Goal: Task Accomplishment & Management: Complete application form

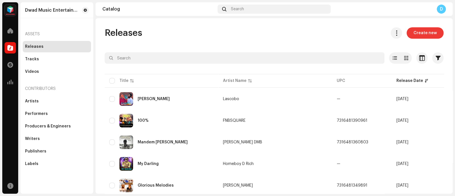
click at [413, 36] on span "Create new" at bounding box center [424, 32] width 23 height 11
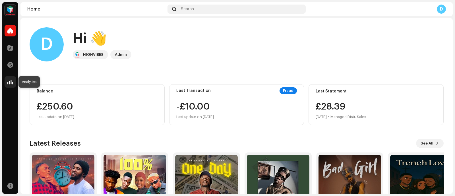
click at [10, 82] on span at bounding box center [10, 82] width 6 height 5
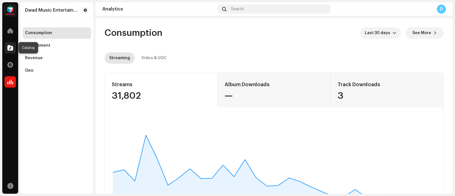
click at [10, 46] on span at bounding box center [10, 47] width 6 height 5
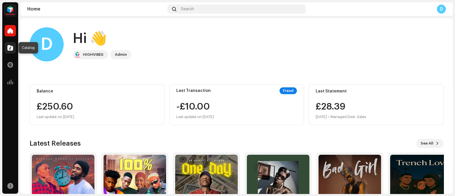
click at [14, 51] on div at bounding box center [10, 47] width 11 height 11
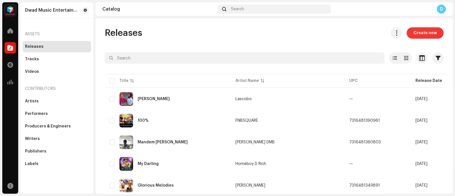
click at [418, 36] on span "Create new" at bounding box center [424, 32] width 23 height 11
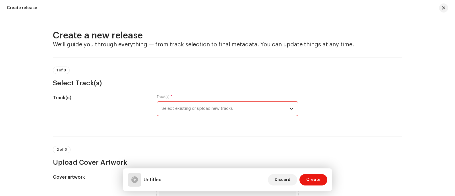
click at [227, 109] on span "Select existing or upload new tracks" at bounding box center [225, 109] width 128 height 14
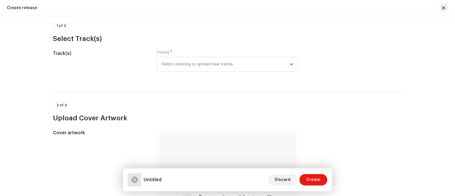
scroll to position [44, 0]
click at [242, 72] on div "Track(s) * Select existing or upload new tracks" at bounding box center [228, 64] width 142 height 28
click at [252, 69] on span "Select existing or upload new tracks" at bounding box center [225, 64] width 128 height 14
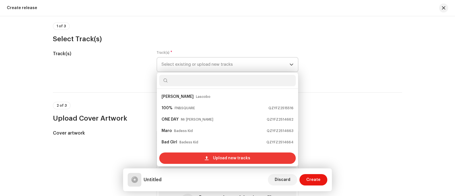
scroll to position [9, 0]
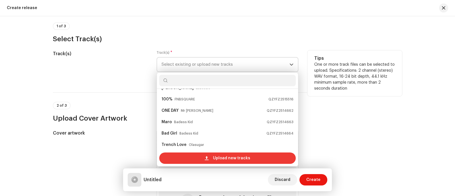
click at [225, 158] on span "Upload new tracks" at bounding box center [231, 157] width 37 height 11
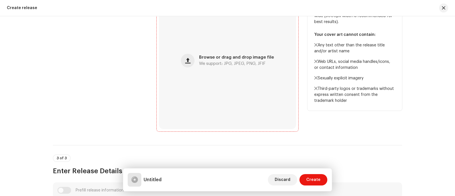
scroll to position [229, 0]
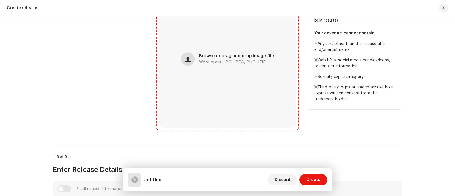
click at [186, 63] on button "button" at bounding box center [188, 59] width 14 height 14
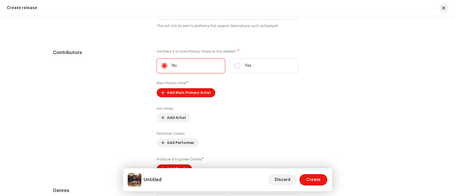
scroll to position [655, 0]
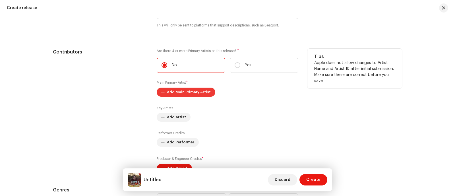
click at [187, 94] on span "Add Main Primary Artist" at bounding box center [189, 91] width 44 height 11
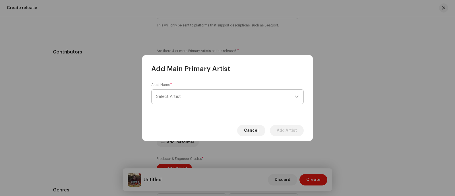
click at [198, 93] on span "Select Artist" at bounding box center [225, 97] width 139 height 14
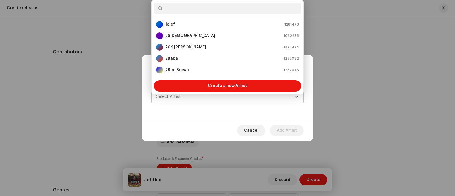
type input "r"
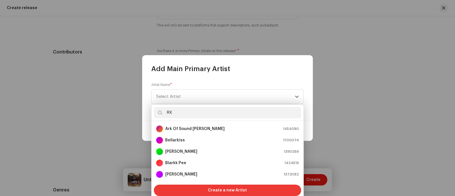
scroll to position [9, 0]
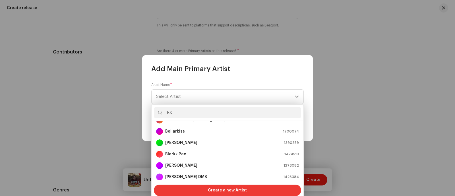
type input "RK"
click at [214, 190] on span "Create a new Artist" at bounding box center [227, 190] width 39 height 11
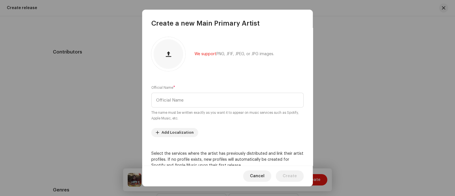
click at [249, 92] on div "Official Name * The name must be written exactly as you want it to appear on mu…" at bounding box center [227, 103] width 152 height 36
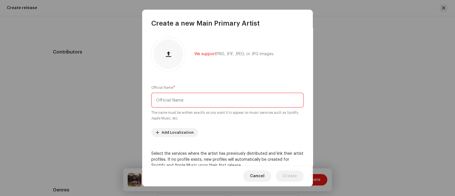
click at [249, 97] on input "text" at bounding box center [227, 100] width 152 height 15
type input "RK"
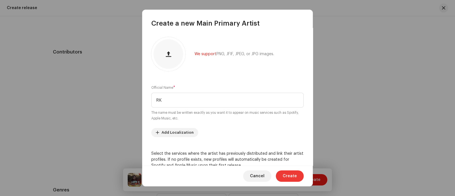
click at [293, 174] on span "Create" at bounding box center [290, 175] width 14 height 11
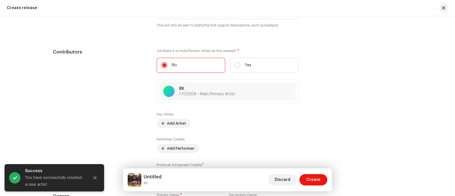
click at [108, 29] on div "Description" at bounding box center [100, 7] width 95 height 55
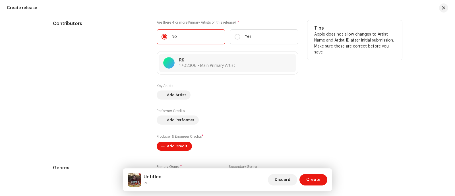
scroll to position [690, 0]
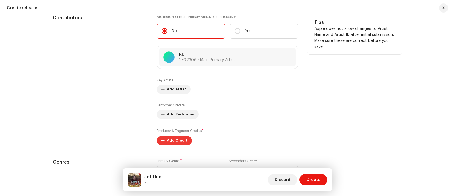
click at [172, 142] on span "Add Credit" at bounding box center [177, 140] width 20 height 11
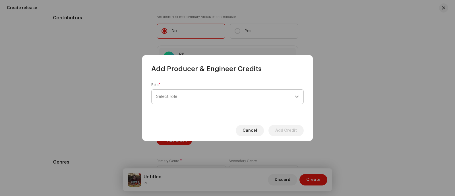
click at [222, 93] on span "Select role" at bounding box center [225, 97] width 139 height 14
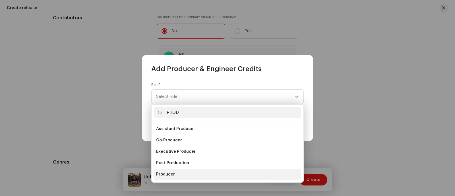
type input "PROD"
click at [173, 171] on li "Producer" at bounding box center [227, 174] width 147 height 11
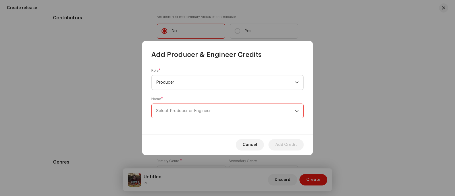
click at [269, 109] on span "Select Producer or Engineer" at bounding box center [225, 111] width 139 height 14
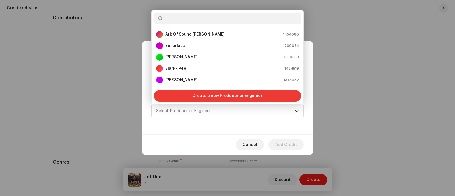
click at [263, 97] on div "Create a new Producer or Engineer" at bounding box center [227, 95] width 147 height 11
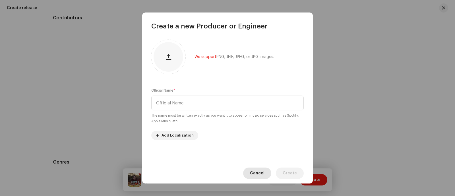
click at [257, 173] on span "Cancel" at bounding box center [257, 172] width 15 height 11
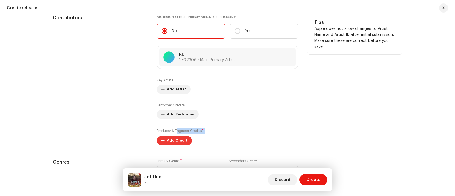
drag, startPoint x: 176, startPoint y: 135, endPoint x: 176, endPoint y: 142, distance: 7.1
click at [176, 142] on div "Producer & Engineer Credits * Add Credit" at bounding box center [228, 136] width 142 height 17
click at [176, 142] on span "Add Credit" at bounding box center [177, 140] width 20 height 11
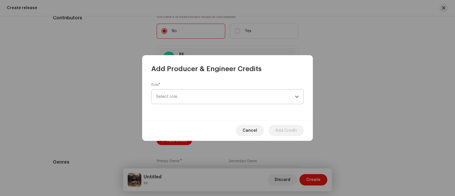
click at [232, 98] on span "Select role" at bounding box center [225, 97] width 139 height 14
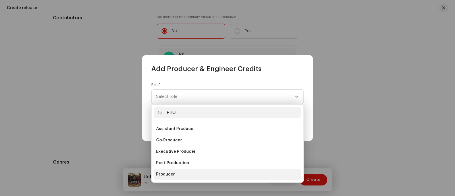
type input "PRO"
click at [175, 175] on li "Producer" at bounding box center [227, 174] width 147 height 11
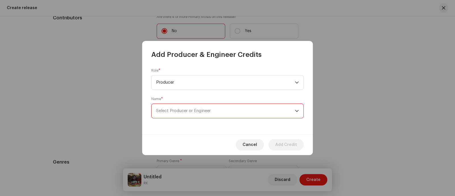
click at [232, 111] on span "Select Producer or Engineer" at bounding box center [225, 111] width 139 height 14
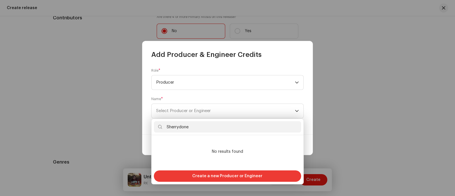
type input "Sherrydone"
click at [224, 172] on span "Create a new Producer or Engineer" at bounding box center [227, 175] width 70 height 11
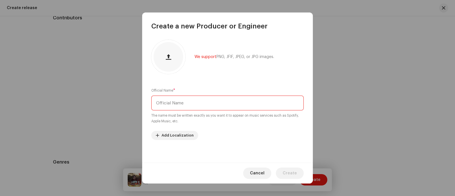
click at [236, 109] on input "text" at bounding box center [227, 103] width 152 height 15
paste input "Sherrydone"
type input "Sherrydone"
click at [291, 176] on span "Create" at bounding box center [290, 172] width 14 height 11
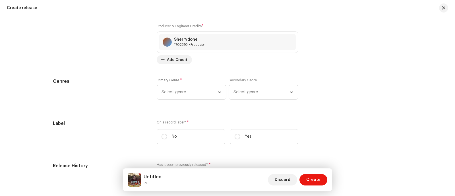
scroll to position [781, 0]
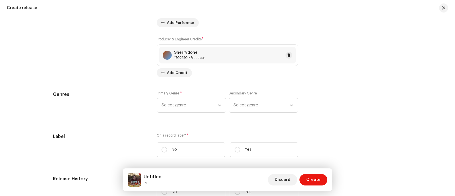
click at [249, 57] on div "Sherrydone 1702310 • Producer" at bounding box center [227, 55] width 136 height 16
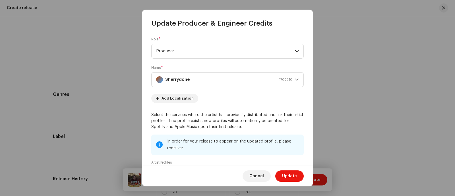
scroll to position [3, 0]
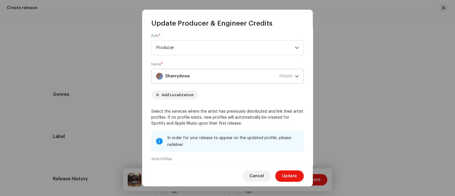
click at [228, 73] on div "Sherrydone 1702310" at bounding box center [224, 76] width 136 height 14
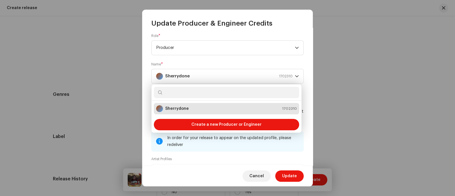
click at [208, 107] on div "Sherrydone 1702310" at bounding box center [226, 108] width 141 height 7
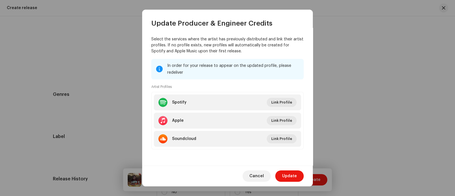
scroll to position [0, 0]
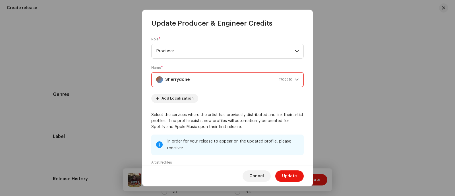
click at [191, 78] on div "Sherrydone 1702310" at bounding box center [224, 80] width 136 height 14
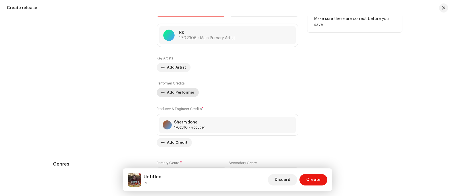
scroll to position [712, 0]
drag, startPoint x: 177, startPoint y: 72, endPoint x: 177, endPoint y: 69, distance: 3.5
click at [177, 69] on div "Key Artists Add Artist Performer Credits Add Performer Producer & Engineer Cred…" at bounding box center [228, 100] width 142 height 91
click at [177, 69] on span "Add Artist" at bounding box center [176, 66] width 19 height 11
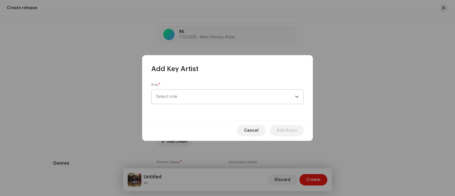
click at [192, 96] on span "Select role" at bounding box center [225, 97] width 139 height 14
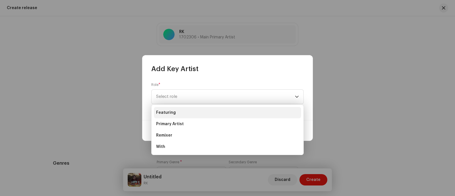
click at [169, 113] on span "Featuring" at bounding box center [166, 113] width 20 height 6
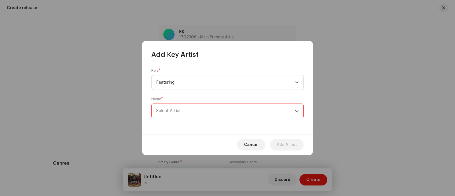
click at [175, 111] on span "Select Artist" at bounding box center [168, 111] width 25 height 4
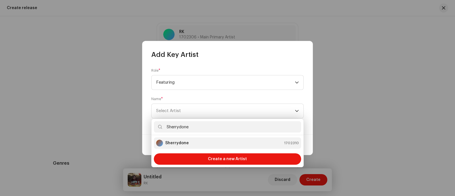
type input "Sherrydone"
click at [178, 138] on li "Sherrydone 1702310" at bounding box center [227, 142] width 147 height 11
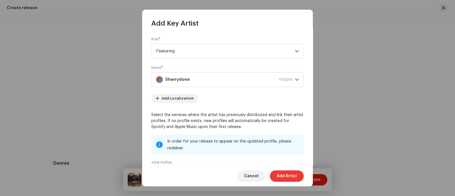
click at [284, 173] on span "Add Artist" at bounding box center [287, 175] width 20 height 11
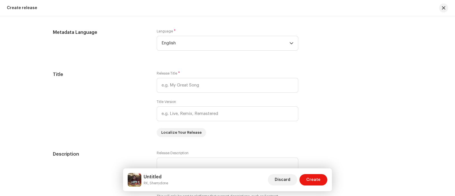
scroll to position [484, 0]
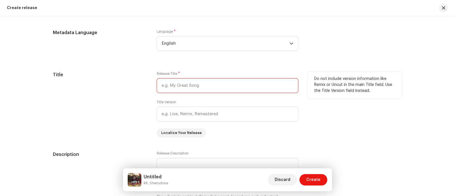
click at [207, 92] on input "text" at bounding box center [228, 85] width 142 height 15
paste input "4PM IN [GEOGRAPHIC_DATA]"
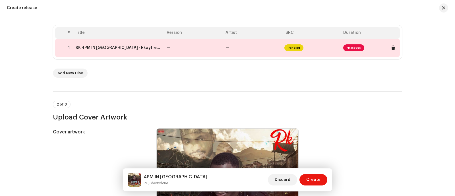
scroll to position [111, 0]
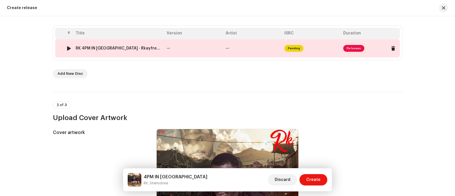
type input "4PM IN [GEOGRAPHIC_DATA]"
click at [228, 41] on td "—" at bounding box center [252, 48] width 59 height 18
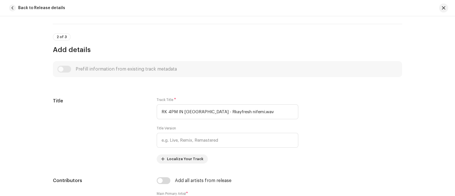
scroll to position [229, 0]
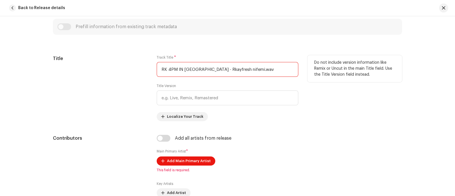
click at [212, 76] on input "RK 4PM IN [GEOGRAPHIC_DATA] - Rkayfresh nifemi.wav" at bounding box center [228, 69] width 142 height 15
paste input "4PM IN [GEOGRAPHIC_DATA]"
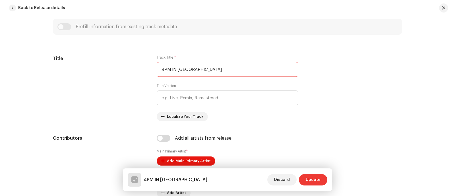
type input "4PM IN [GEOGRAPHIC_DATA]"
click at [303, 177] on button "Update" at bounding box center [313, 179] width 28 height 11
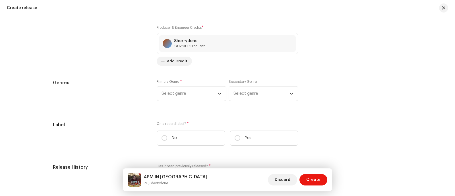
scroll to position [819, 0]
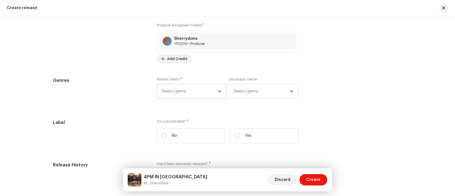
click at [197, 93] on span "Select genre" at bounding box center [189, 91] width 56 height 14
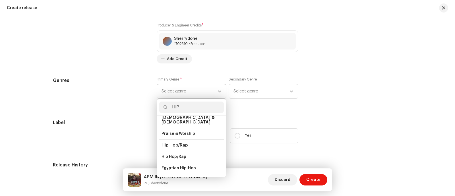
scroll to position [30, 0]
type input "HIP"
click at [179, 142] on span "Hip Hop/Rap" at bounding box center [174, 144] width 26 height 4
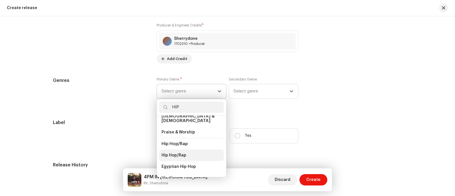
click at [175, 152] on span "Hip Hop/Rap" at bounding box center [173, 155] width 25 height 6
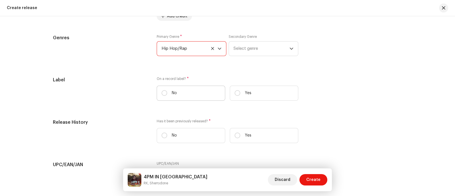
scroll to position [862, 0]
click at [200, 91] on label "No" at bounding box center [191, 92] width 69 height 15
click at [167, 91] on input "No" at bounding box center [164, 92] width 6 height 6
radio input "true"
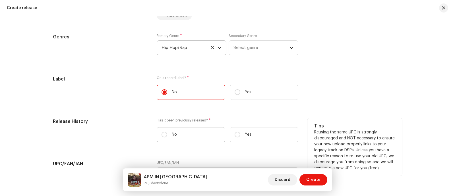
click at [192, 132] on label "No" at bounding box center [191, 134] width 69 height 15
click at [167, 132] on input "No" at bounding box center [164, 135] width 6 height 6
radio input "true"
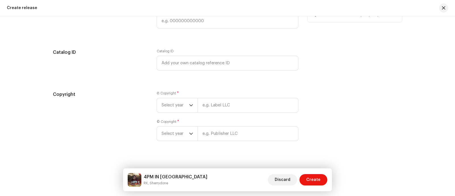
scroll to position [1024, 0]
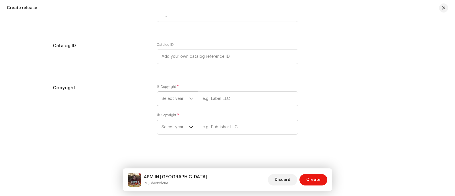
click at [186, 101] on span "Select year" at bounding box center [175, 99] width 28 height 14
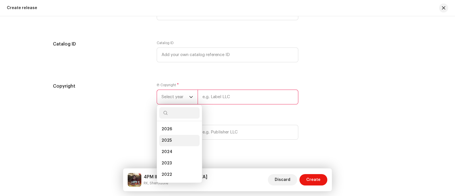
click at [169, 140] on span "2025" at bounding box center [166, 141] width 10 height 6
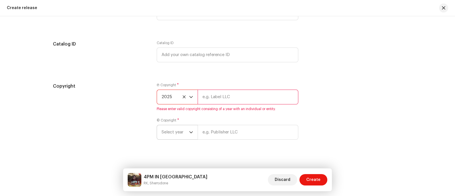
click at [174, 136] on span "Select year" at bounding box center [175, 132] width 28 height 14
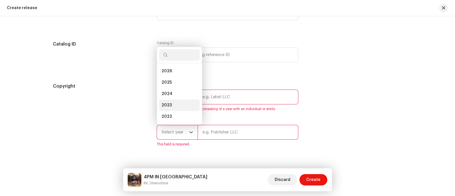
scroll to position [9, 0]
click at [178, 73] on li "2025" at bounding box center [179, 73] width 40 height 11
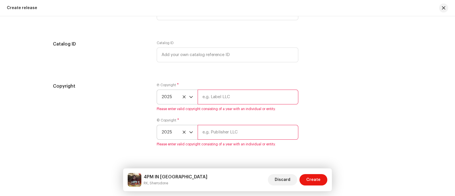
click at [223, 96] on input "text" at bounding box center [248, 97] width 101 height 15
paste input "[PERSON_NAME] ANIBIRE"
type input "[PERSON_NAME] ANIBIRE"
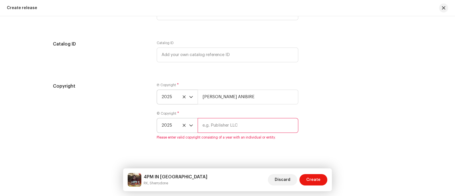
click at [224, 127] on input "text" at bounding box center [248, 125] width 101 height 15
paste input "[PERSON_NAME] ANIBIRE"
click at [224, 127] on input "[PERSON_NAME] ANIBIRE" at bounding box center [248, 125] width 101 height 15
type input "[PERSON_NAME] ANIBIRE"
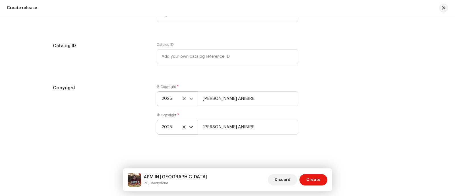
click at [134, 101] on div "Copyright" at bounding box center [100, 112] width 95 height 57
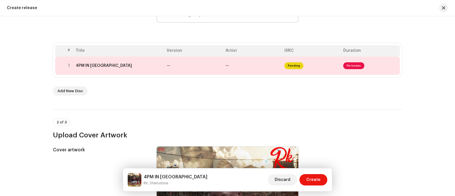
scroll to position [93, 0]
drag, startPoint x: 157, startPoint y: 79, endPoint x: 163, endPoint y: 71, distance: 9.7
click at [163, 71] on div "# Title Version Artist ISRC Duration 1 4PM IN [GEOGRAPHIC_DATA] — — Pending Fix…" at bounding box center [227, 70] width 349 height 53
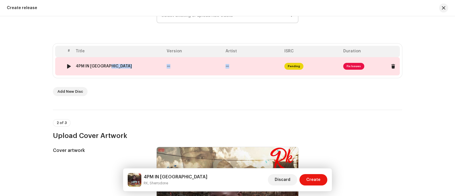
click at [163, 71] on td "4PM IN [GEOGRAPHIC_DATA]" at bounding box center [118, 66] width 91 height 18
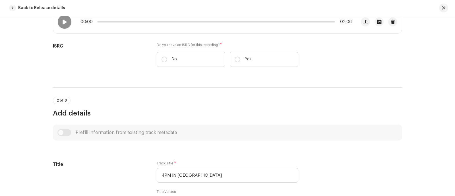
scroll to position [124, 0]
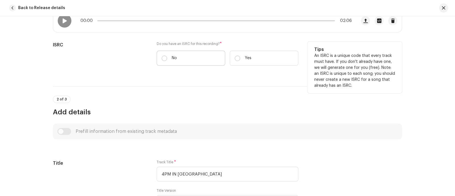
click at [182, 52] on label "No" at bounding box center [191, 58] width 69 height 15
click at [167, 55] on input "No" at bounding box center [164, 58] width 6 height 6
radio input "true"
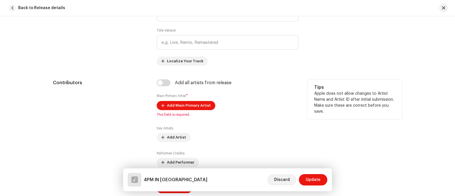
scroll to position [300, 0]
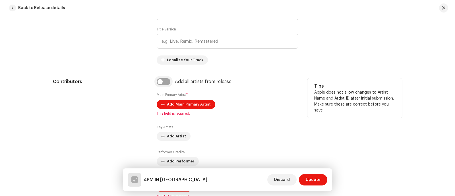
click at [162, 84] on input "checkbox" at bounding box center [164, 81] width 14 height 7
checkbox input "true"
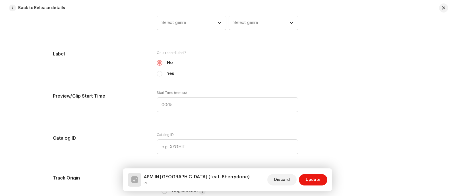
scroll to position [565, 0]
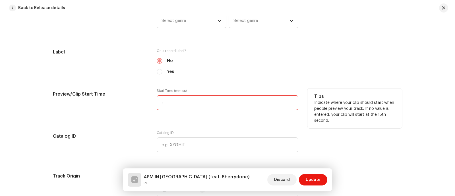
click at [187, 108] on input ":" at bounding box center [228, 102] width 142 height 15
type input "00:15"
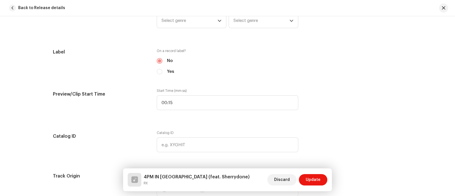
click at [184, 119] on div "Track details Complete the following to finalize your track. 1 of 3 Add Audio F…" at bounding box center [227, 106] width 367 height 1283
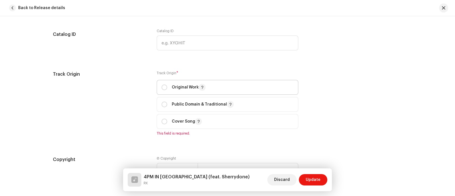
click at [175, 87] on p "Original Work" at bounding box center [189, 87] width 34 height 7
radio input "true"
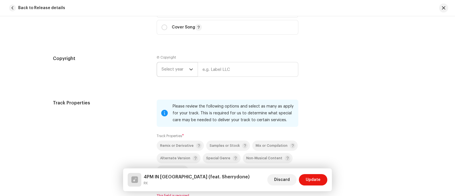
scroll to position [761, 0]
click at [176, 70] on span "Select year" at bounding box center [175, 69] width 28 height 14
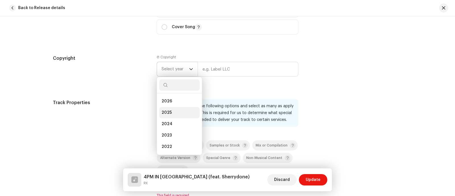
click at [174, 110] on li "2025" at bounding box center [179, 112] width 40 height 11
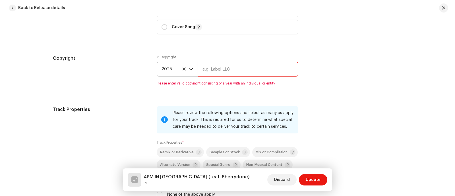
click at [200, 73] on input "text" at bounding box center [248, 69] width 101 height 15
paste input "[PERSON_NAME] ANIBIRE"
type input "[PERSON_NAME] ANIBIRE"
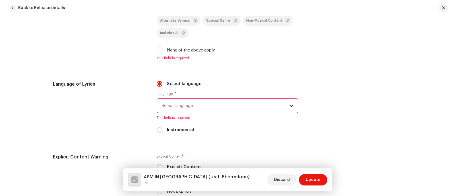
scroll to position [899, 0]
click at [159, 52] on input "None of the above apply" at bounding box center [160, 50] width 6 height 6
checkbox input "true"
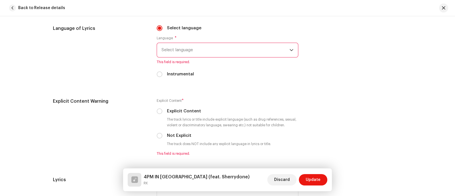
scroll to position [949, 0]
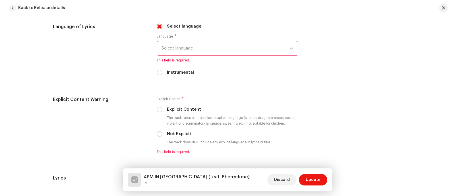
click at [189, 52] on span "Select language" at bounding box center [225, 48] width 128 height 14
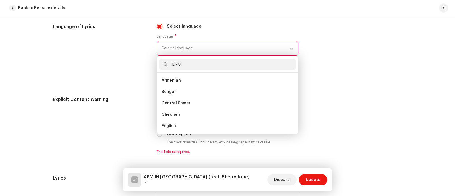
scroll to position [0, 0]
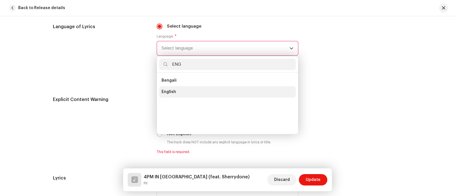
type input "ENG"
click at [168, 90] on span "English" at bounding box center [168, 92] width 15 height 6
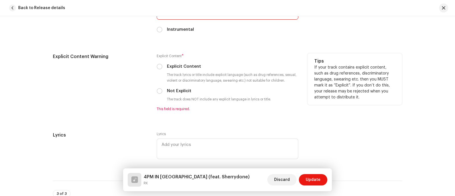
scroll to position [985, 0]
click at [157, 93] on input "Not Explicit" at bounding box center [160, 91] width 6 height 6
radio input "true"
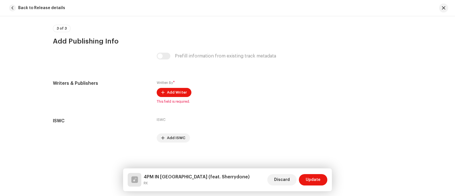
scroll to position [1145, 0]
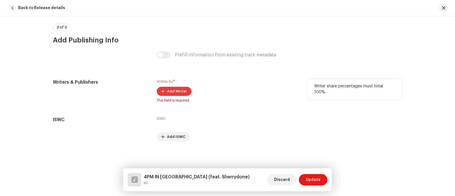
click at [178, 92] on span "Add Writer" at bounding box center [177, 91] width 20 height 11
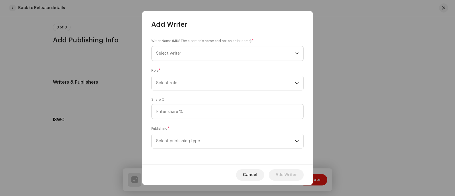
click at [225, 65] on div "Writer Name ( MUST be a person's name and not an artist name) * Select writer R…" at bounding box center [227, 96] width 171 height 135
click at [226, 61] on div "Writer Name ( MUST be a person's name and not an artist name) * Select writer R…" at bounding box center [227, 96] width 171 height 135
click at [228, 55] on span "Select writer" at bounding box center [225, 53] width 139 height 14
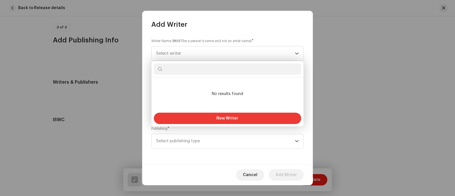
click at [240, 117] on button "New Writer" at bounding box center [227, 118] width 147 height 11
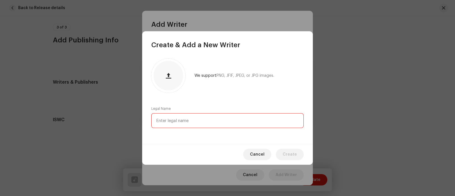
click at [225, 117] on input "text" at bounding box center [227, 120] width 152 height 15
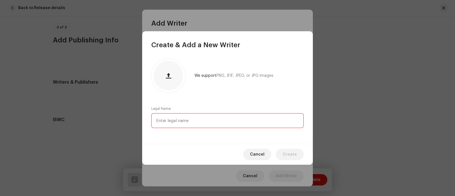
paste input "[PERSON_NAME] ANIBIRE"
type input "[PERSON_NAME] ANIBIRE"
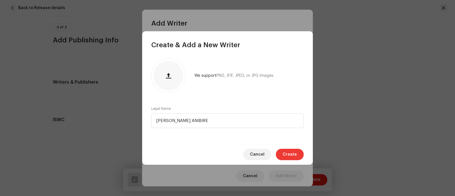
click at [286, 153] on span "Create" at bounding box center [290, 154] width 14 height 11
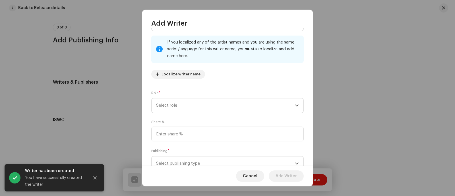
scroll to position [34, 0]
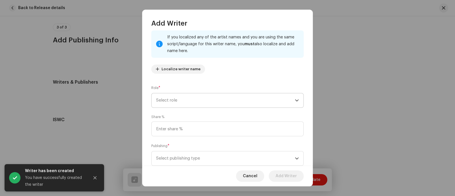
drag, startPoint x: 252, startPoint y: 92, endPoint x: 252, endPoint y: 98, distance: 6.3
click at [252, 98] on div "Role * Select role" at bounding box center [227, 96] width 152 height 23
click at [252, 98] on span "Select role" at bounding box center [225, 100] width 139 height 14
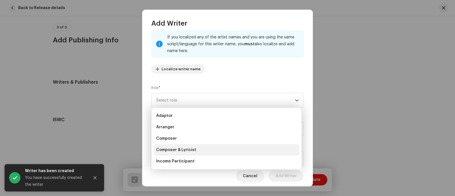
click at [212, 150] on li "Composer & Lyricist" at bounding box center [226, 149] width 145 height 11
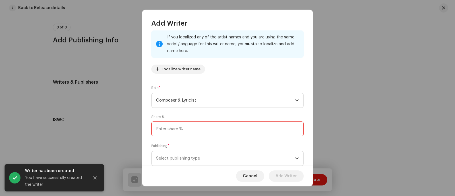
click at [224, 129] on input at bounding box center [227, 128] width 152 height 15
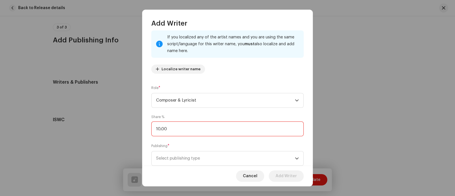
type input "100.00"
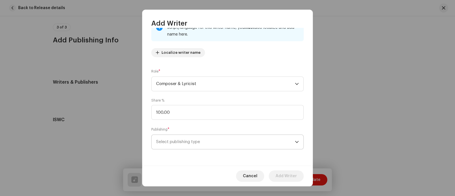
click at [239, 134] on p-select "Select publishing type" at bounding box center [227, 141] width 152 height 15
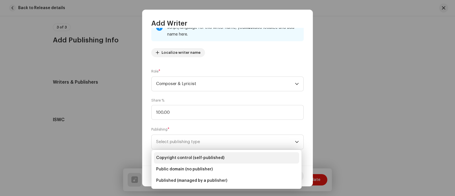
click at [211, 161] on li "Copyright control (self-published)" at bounding box center [226, 157] width 145 height 11
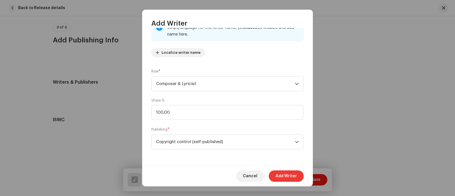
click at [280, 181] on span "Add Writer" at bounding box center [286, 175] width 21 height 11
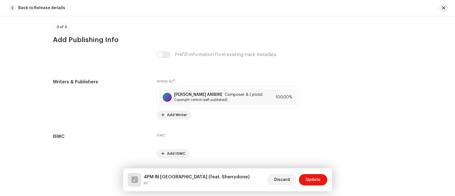
click at [308, 185] on div "Discard Update" at bounding box center [297, 180] width 60 height 14
click at [312, 182] on span "Update" at bounding box center [313, 179] width 15 height 11
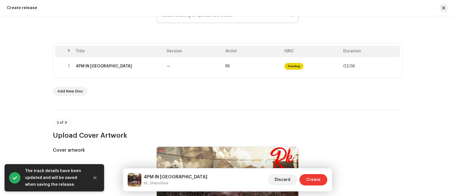
click at [313, 179] on span "Create" at bounding box center [313, 179] width 14 height 11
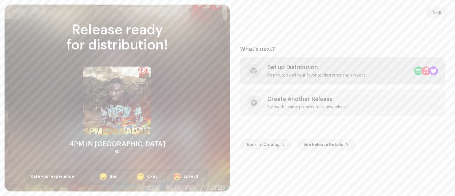
click at [345, 71] on div "Set up Distribution Distribute to all your favorite platforms and services" at bounding box center [316, 71] width 98 height 14
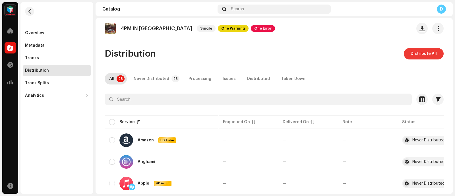
click at [426, 55] on span "Distribute All" at bounding box center [424, 53] width 26 height 11
